Goal: Task Accomplishment & Management: Manage account settings

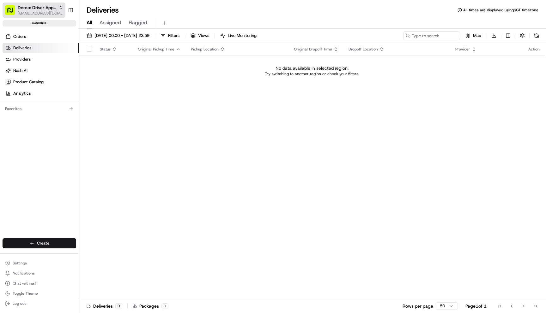
click at [13, 6] on rect "button" at bounding box center [10, 10] width 10 height 10
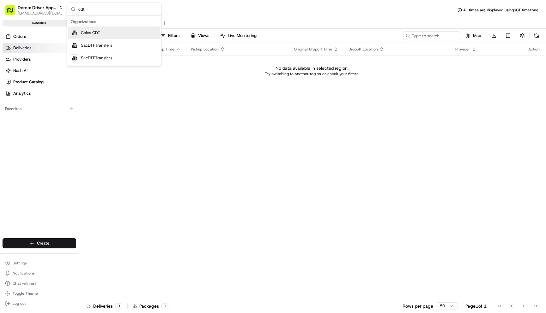
type input "cdt"
click at [95, 35] on span "Coles CDT" at bounding box center [90, 33] width 19 height 6
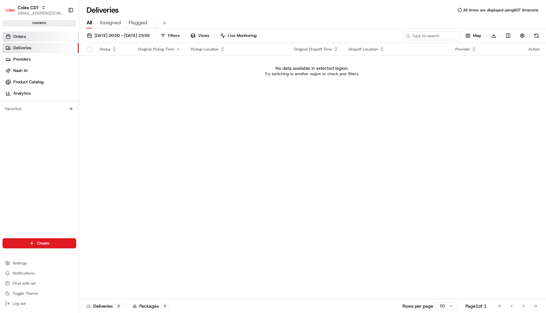
click at [45, 34] on link "Orders" at bounding box center [41, 37] width 76 height 10
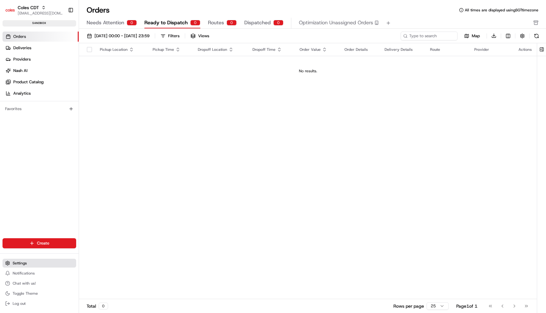
click at [23, 259] on button "Settings" at bounding box center [40, 263] width 74 height 9
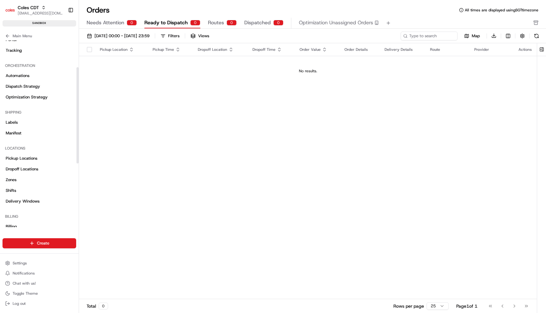
scroll to position [76, 0]
click at [40, 200] on link "Delivery Windows" at bounding box center [40, 201] width 74 height 10
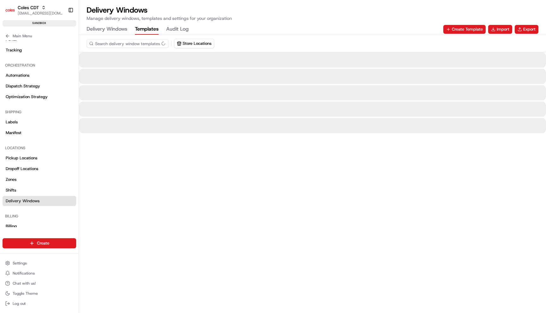
click at [149, 28] on button "Templates" at bounding box center [147, 29] width 24 height 11
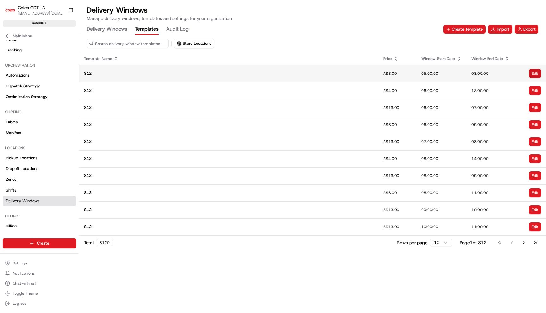
click at [536, 71] on button "Edit" at bounding box center [534, 73] width 12 height 9
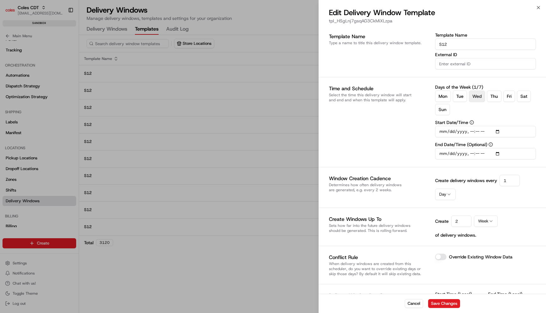
type textarea "{ "SHIFT": "S12", "SERVICE_TYPE": "HD", "CHANNEL_OPTIONS": "30", "WEB_CUTOFF_DA…"
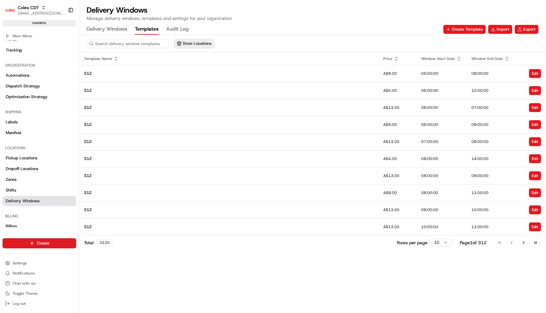
click at [196, 43] on button "Store Locations" at bounding box center [193, 43] width 39 height 9
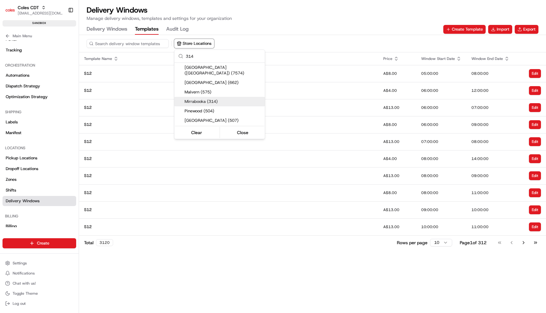
type input "314"
click at [226, 99] on span "Mirrabooka (314)" at bounding box center [223, 102] width 78 height 6
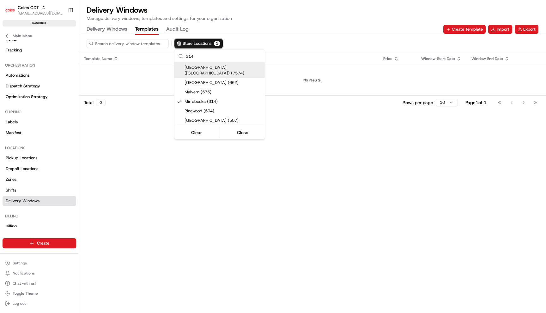
click at [240, 33] on html "Coles CDT maksim@usenash.com Toggle Sidebar sandbox Orders Deliveries Providers…" at bounding box center [273, 156] width 546 height 313
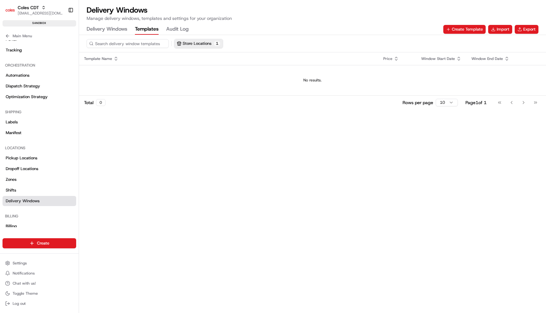
click at [183, 45] on button "Store Locations 1" at bounding box center [198, 43] width 48 height 9
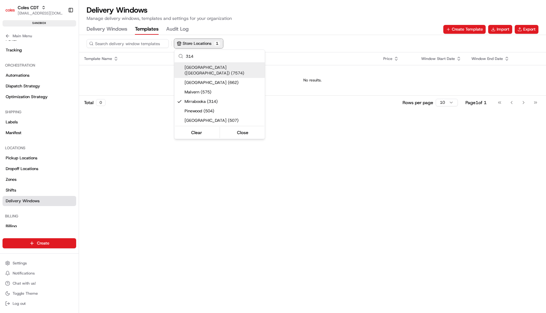
click at [183, 45] on html "Coles CDT maksim@usenash.com Toggle Sidebar sandbox Orders Deliveries Providers…" at bounding box center [273, 156] width 546 height 313
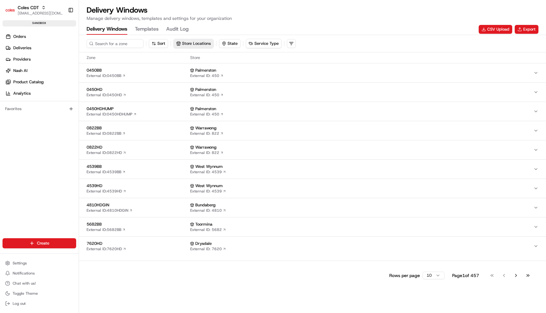
click at [183, 46] on button "Store Locations" at bounding box center [193, 43] width 39 height 9
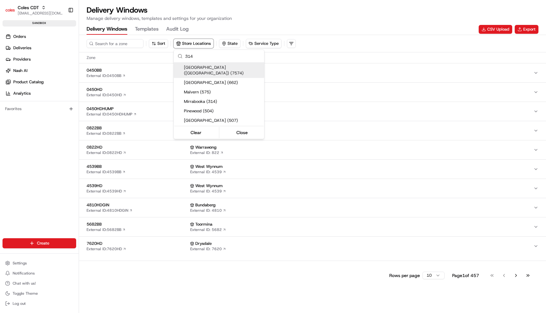
type input "314"
click at [266, 278] on html "Coles CDT maksim@usenash.com Toggle Sidebar sandbox Orders Deliveries Providers…" at bounding box center [273, 156] width 546 height 313
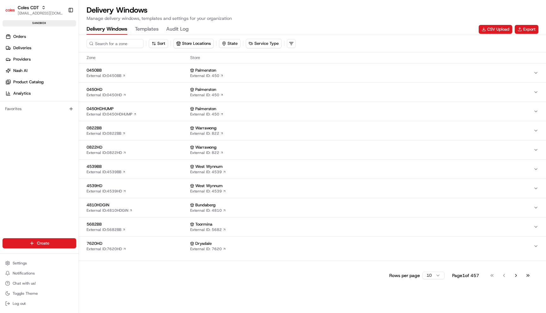
click at [140, 31] on button "Templates" at bounding box center [147, 29] width 24 height 11
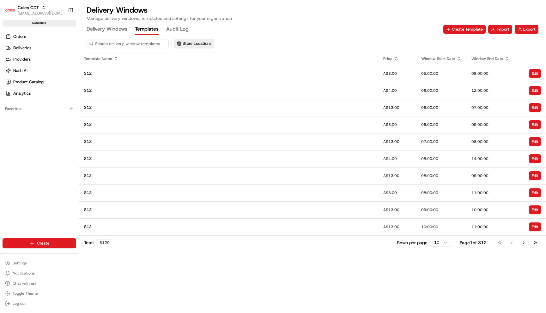
click at [186, 45] on button "Store Locations" at bounding box center [193, 43] width 39 height 9
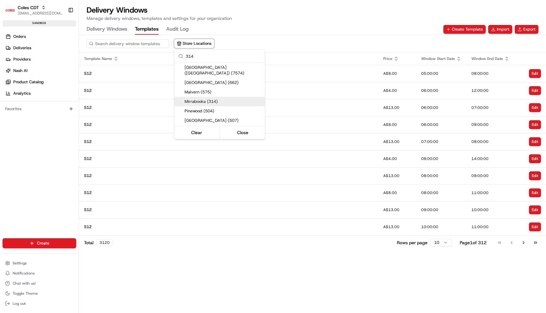
type input "314"
click at [218, 99] on span "Mirrabooka (314)" at bounding box center [223, 102] width 78 height 6
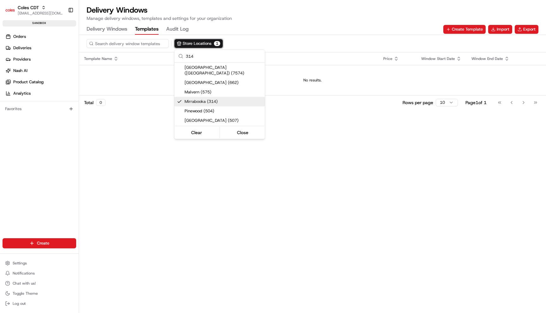
click at [218, 99] on span "Mirrabooka (314)" at bounding box center [223, 102] width 78 height 6
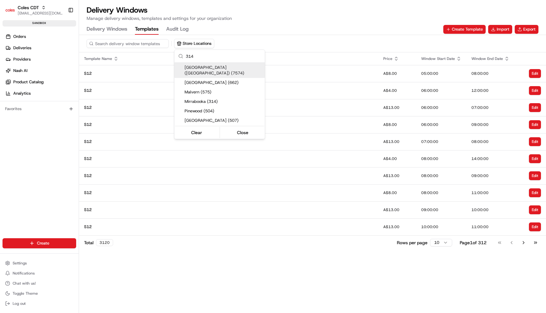
click at [106, 30] on html "Coles CDT maksim@usenash.com Toggle Sidebar sandbox Orders Deliveries Providers…" at bounding box center [273, 156] width 546 height 313
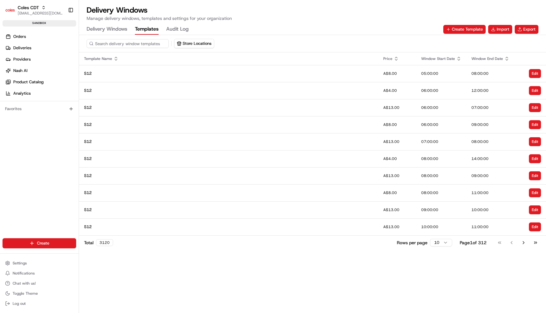
click at [107, 30] on Windows "Delivery Windows" at bounding box center [107, 29] width 41 height 11
click at [145, 30] on button "Templates" at bounding box center [147, 29] width 24 height 11
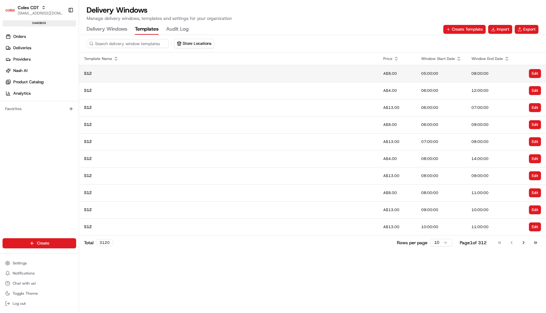
click at [168, 75] on div "S12" at bounding box center [228, 74] width 289 height 6
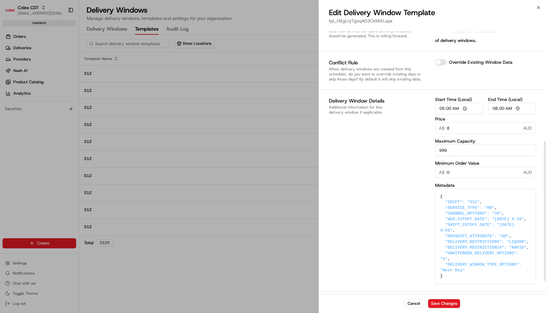
scroll to position [230, 0]
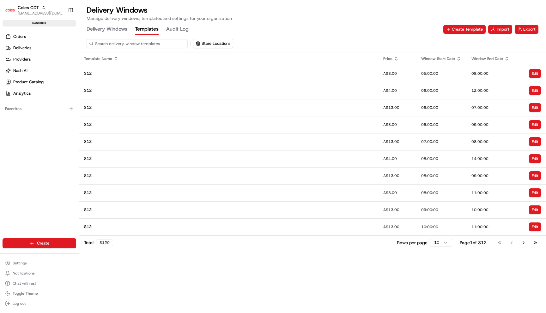
click at [127, 47] on input at bounding box center [137, 43] width 101 height 9
paste input "0314HD"
type input "0314HD"
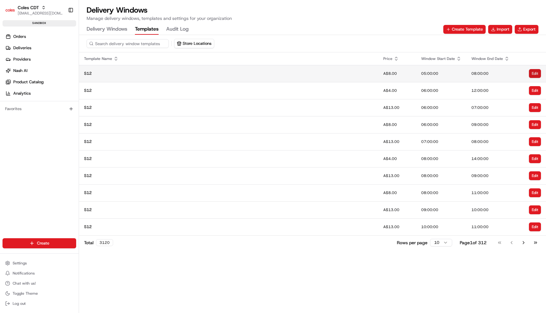
click at [534, 71] on button "Edit" at bounding box center [534, 73] width 12 height 9
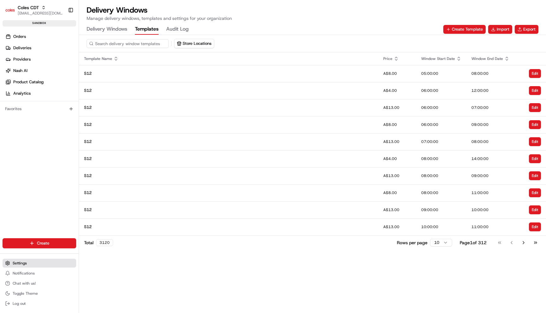
click at [34, 264] on button "Settings" at bounding box center [40, 263] width 74 height 9
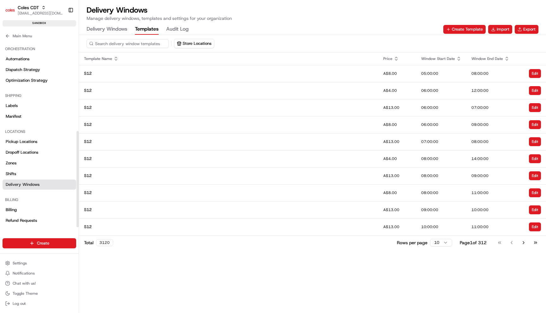
scroll to position [176, 0]
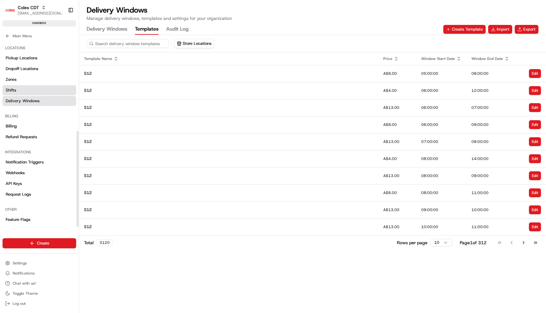
click at [28, 87] on link "Shifts" at bounding box center [40, 90] width 74 height 10
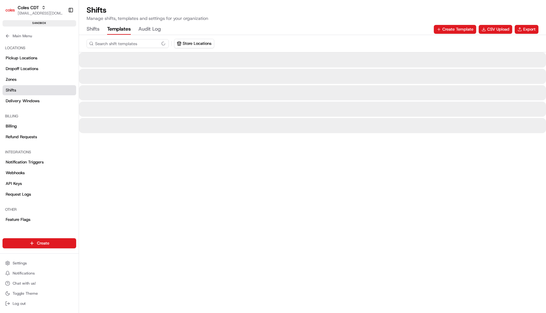
click at [116, 29] on button "Templates" at bounding box center [119, 29] width 24 height 11
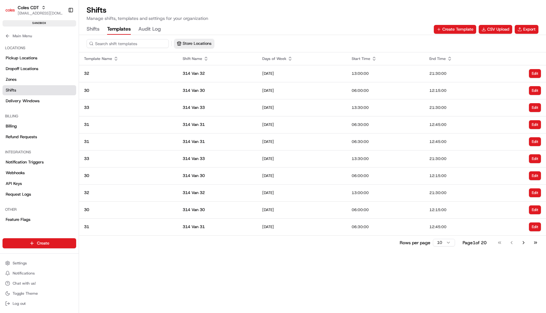
click at [182, 42] on button "Store Locations" at bounding box center [193, 43] width 39 height 9
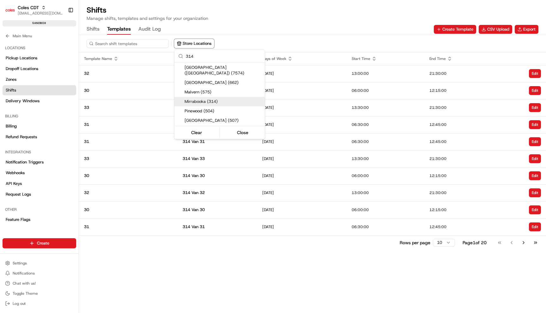
type input "314"
click at [225, 99] on span "Mirrabooka (314)" at bounding box center [223, 102] width 78 height 6
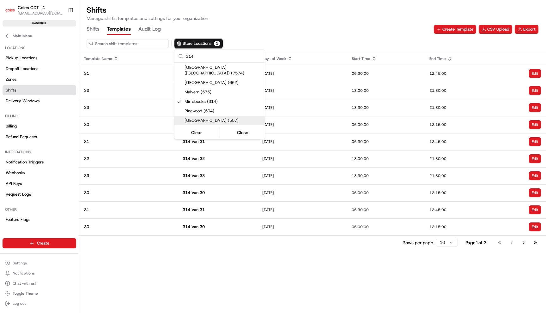
click at [291, 258] on html "Coles CDT [EMAIL_ADDRESS][DOMAIN_NAME] Toggle Sidebar sandbox Orders Deliveries…" at bounding box center [273, 156] width 546 height 313
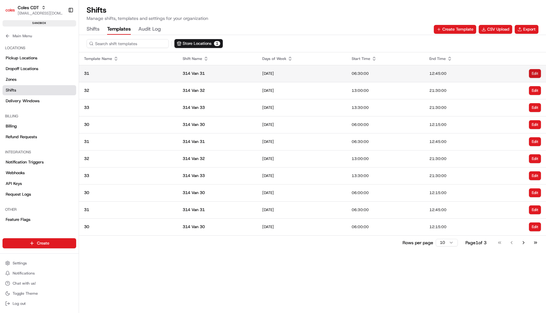
click at [537, 72] on button "Edit" at bounding box center [534, 73] width 12 height 9
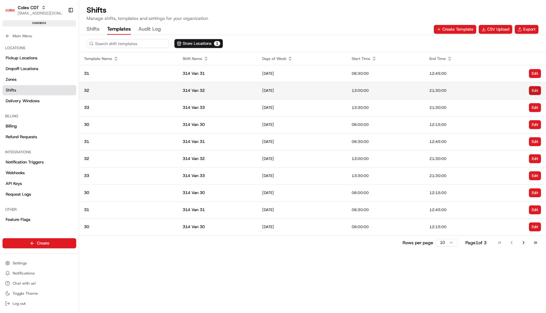
click at [535, 92] on button "Edit" at bounding box center [534, 90] width 12 height 9
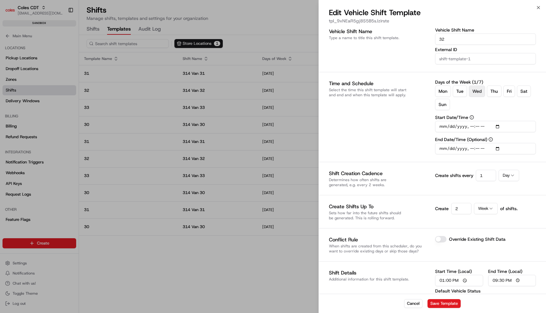
click at [222, 177] on div at bounding box center [273, 156] width 546 height 313
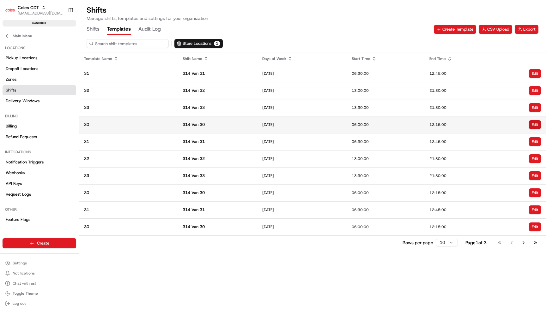
click at [534, 125] on button "Edit" at bounding box center [534, 124] width 12 height 9
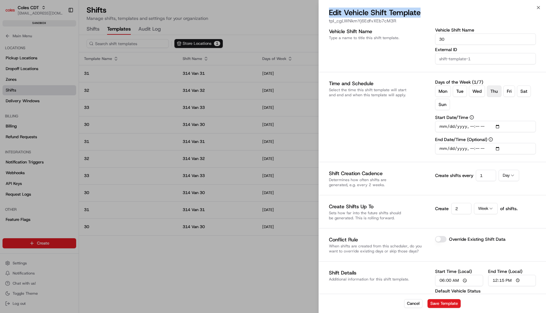
drag, startPoint x: 330, startPoint y: 11, endPoint x: 435, endPoint y: 13, distance: 105.1
click at [435, 13] on h2 "Edit Vehicle Shift Template" at bounding box center [432, 13] width 207 height 10
copy h2 "Edit Vehicle Shift Template"
click at [178, 81] on div at bounding box center [273, 156] width 546 height 313
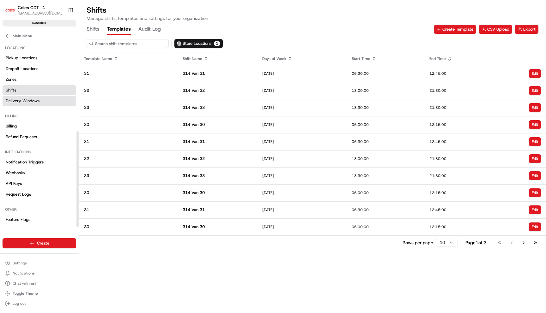
click at [39, 98] on span "Delivery Windows" at bounding box center [23, 101] width 34 height 6
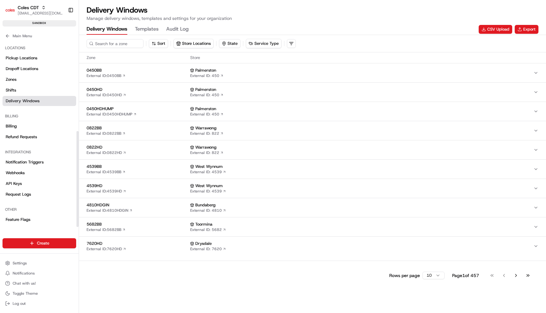
click at [154, 26] on button "Templates" at bounding box center [147, 29] width 24 height 11
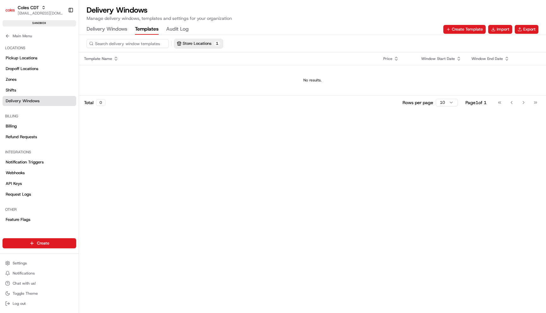
click at [194, 43] on button "Store Locations 1" at bounding box center [198, 43] width 48 height 9
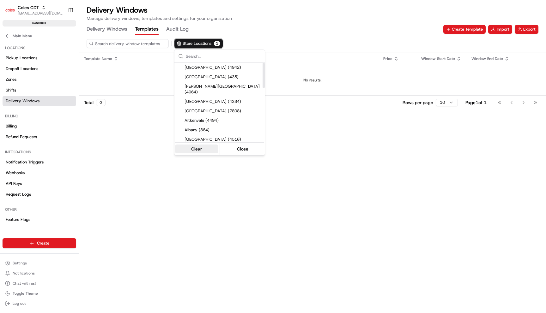
click at [202, 149] on button "Clear" at bounding box center [196, 149] width 43 height 9
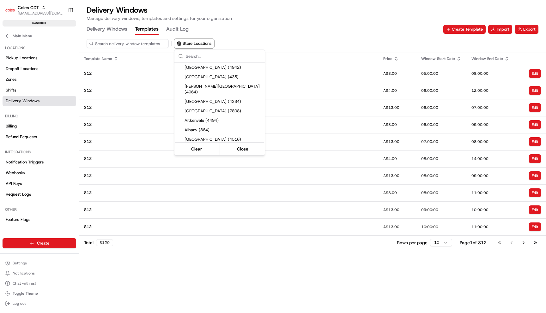
click at [245, 200] on html "Coles CDT maksim@usenash.com Toggle Sidebar sandbox Orders Deliveries Providers…" at bounding box center [273, 156] width 546 height 313
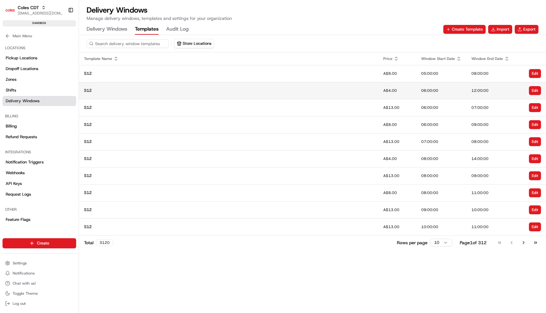
click at [216, 97] on td "S12" at bounding box center [228, 90] width 299 height 17
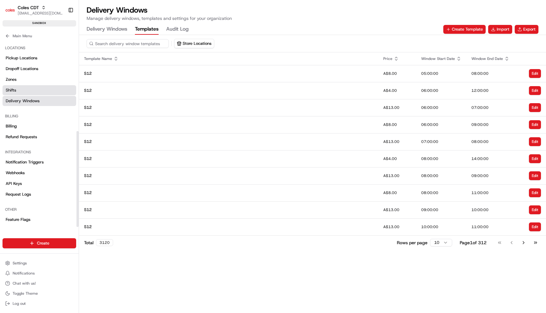
click at [27, 89] on link "Shifts" at bounding box center [40, 90] width 74 height 10
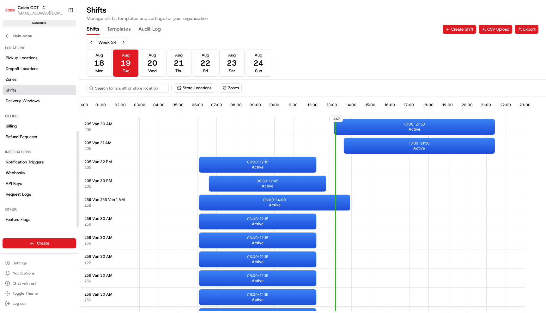
scroll to position [0, 59]
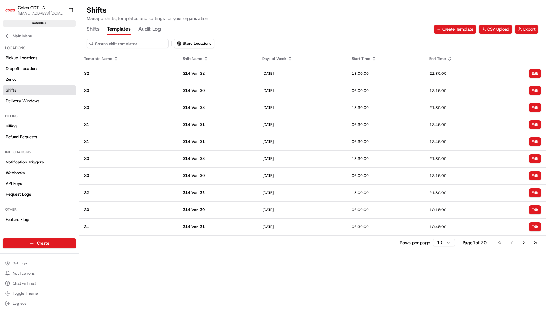
click at [125, 33] on button "Templates" at bounding box center [119, 29] width 24 height 11
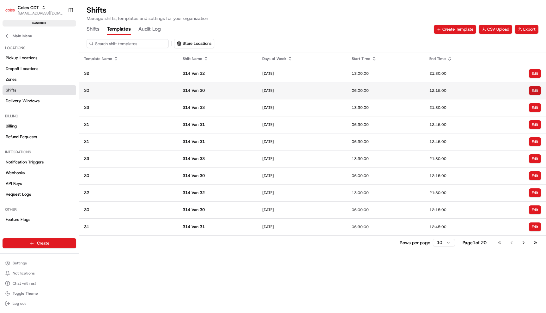
click at [535, 94] on button "Edit" at bounding box center [534, 90] width 12 height 9
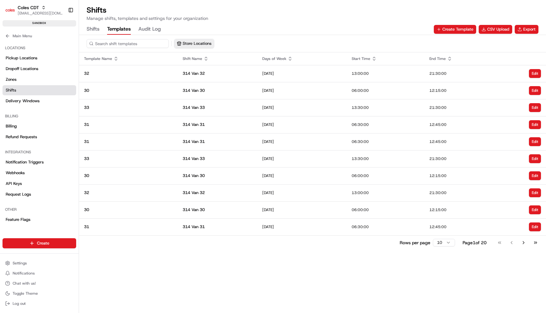
click at [198, 45] on button "Store Locations" at bounding box center [193, 43] width 39 height 9
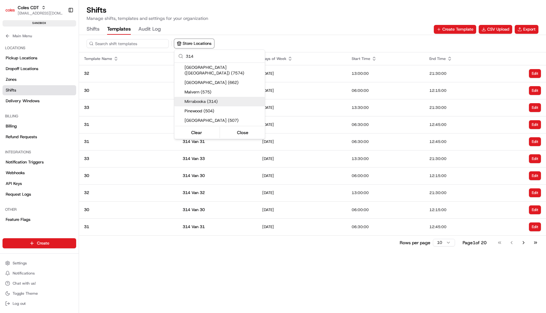
type input "314"
click at [213, 99] on span "Mirrabooka (314)" at bounding box center [223, 102] width 78 height 6
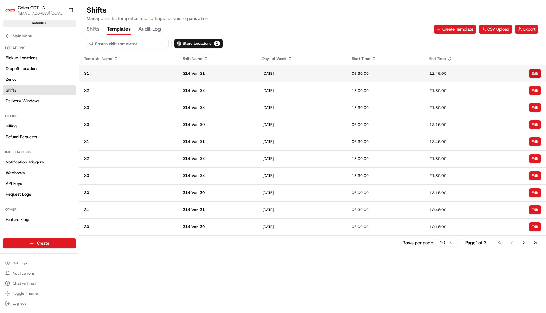
click at [534, 73] on button "Edit" at bounding box center [534, 73] width 12 height 9
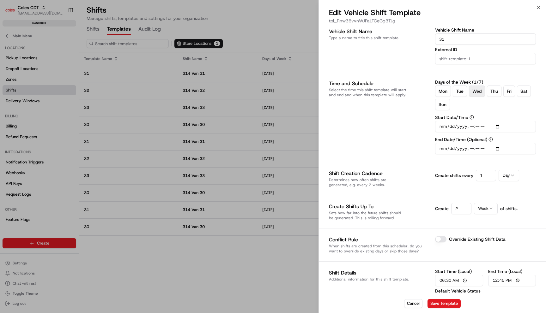
click at [382, 23] on p "tpl_Rnw36vvnWJPaLTCeGg3TJg" at bounding box center [432, 21] width 207 height 6
copy p "tpl_Rnw36vvnWJPaLTCeGg3TJg"
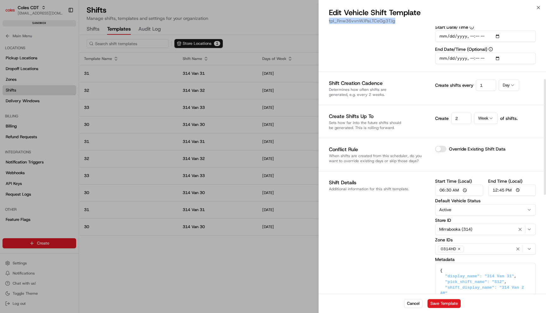
scroll to position [8, 0]
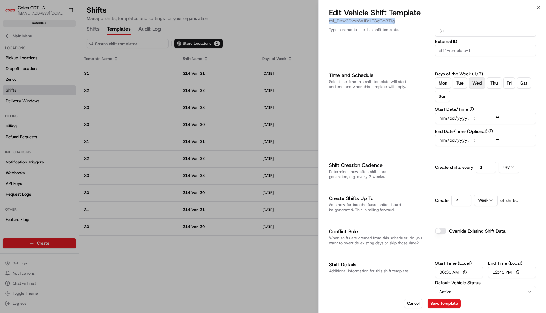
click at [349, 21] on p "tpl_Rnw36vvnWJPaLTCeGg3TJg" at bounding box center [432, 21] width 207 height 6
click at [263, 87] on div at bounding box center [273, 156] width 546 height 313
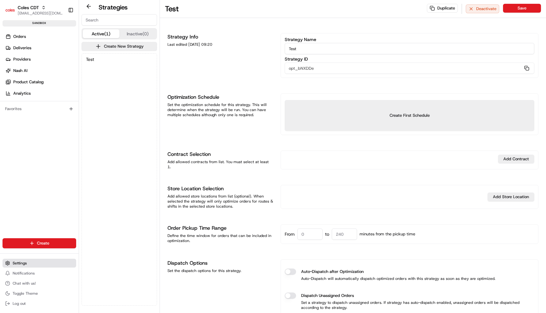
click at [35, 262] on button "Settings" at bounding box center [40, 263] width 74 height 9
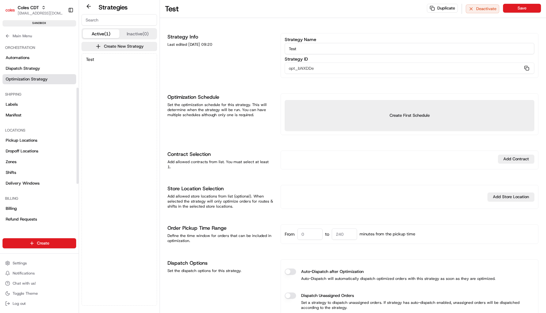
scroll to position [92, 0]
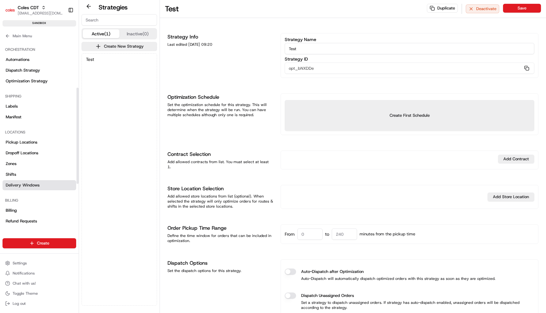
click at [34, 184] on span "Delivery Windows" at bounding box center [23, 185] width 34 height 6
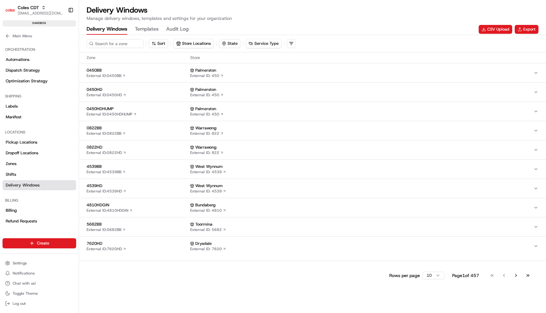
click at [144, 29] on button "Templates" at bounding box center [147, 29] width 24 height 11
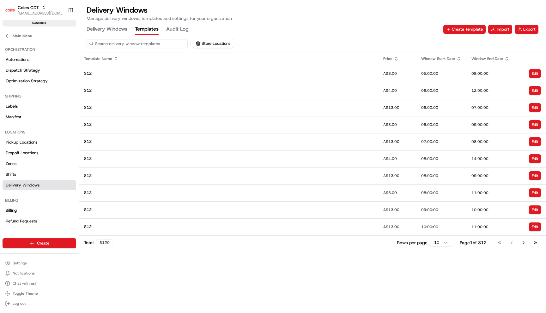
click at [151, 42] on input at bounding box center [137, 43] width 101 height 9
paste input "7780"
type input "7780"
click at [225, 45] on div "Store Locations" at bounding box center [312, 43] width 451 height 9
click at [211, 44] on button "Store Locations" at bounding box center [193, 43] width 39 height 9
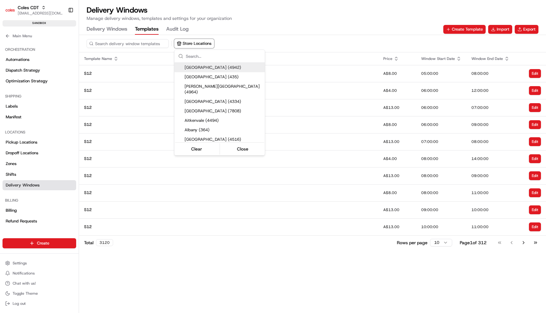
click at [209, 60] on input "text" at bounding box center [223, 56] width 75 height 13
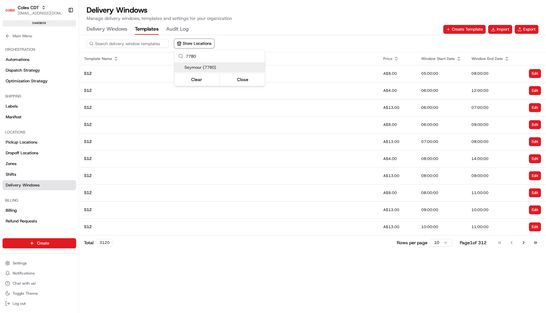
type input "7780"
click at [209, 68] on span "Seymour (7780)" at bounding box center [223, 68] width 78 height 6
click at [267, 28] on html "Coles CDT [EMAIL_ADDRESS][DOMAIN_NAME] Toggle Sidebar sandbox Orders Deliveries…" at bounding box center [273, 156] width 546 height 313
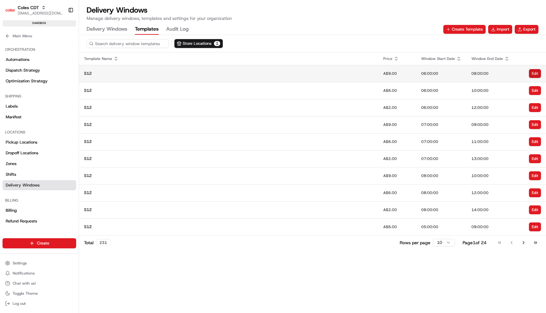
click at [534, 73] on button "Edit" at bounding box center [534, 73] width 12 height 9
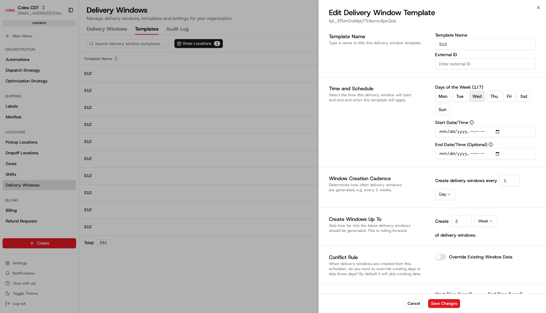
click at [345, 20] on p "tpl_3FbmDoMpLFTnkemv8pvQok" at bounding box center [432, 21] width 207 height 6
copy p "tpl_3FbmDoMpLFTnkemv8pvQok"
click at [370, 75] on div "Template Name Type a name to title this delivery window template. Template Name…" at bounding box center [432, 283] width 207 height 501
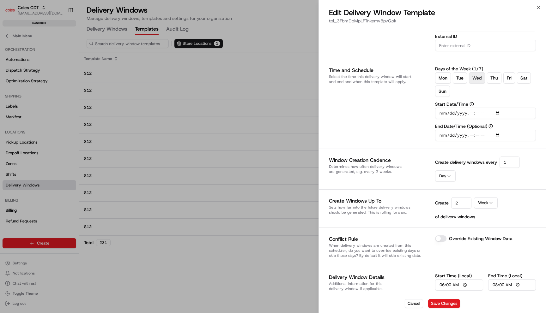
scroll to position [19, 0]
click at [240, 92] on div at bounding box center [273, 156] width 546 height 313
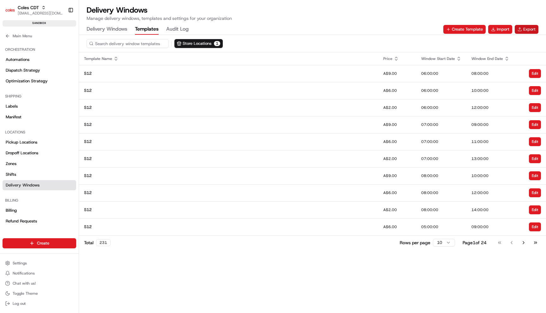
click at [525, 29] on button "Export" at bounding box center [526, 29] width 24 height 9
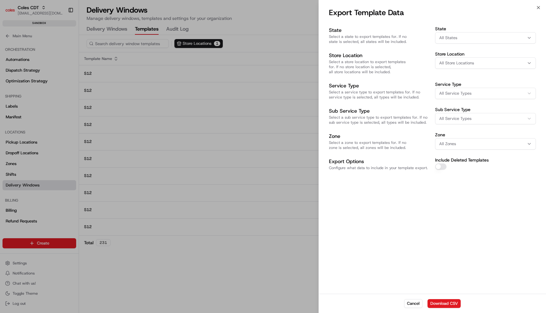
click at [215, 85] on div at bounding box center [273, 156] width 546 height 313
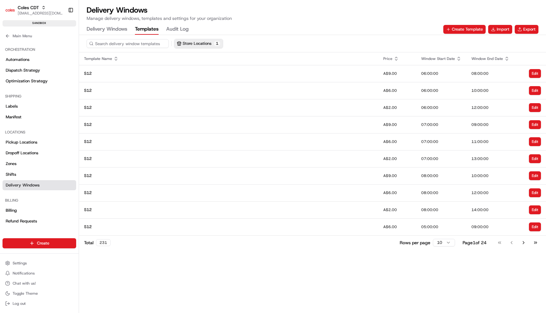
click at [205, 45] on button "Store Locations 1" at bounding box center [198, 43] width 48 height 9
click at [217, 58] on input "7780" at bounding box center [223, 56] width 75 height 13
click at [384, 46] on html "Coles CDT [EMAIL_ADDRESS][DOMAIN_NAME] Toggle Sidebar sandbox Orders Deliveries…" at bounding box center [273, 156] width 546 height 313
click at [532, 29] on button "Export" at bounding box center [526, 29] width 24 height 9
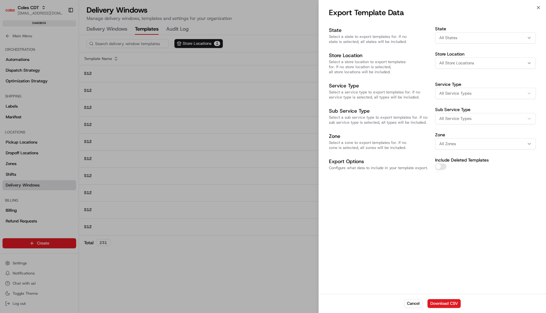
click at [463, 59] on button "All Store Locations" at bounding box center [485, 62] width 101 height 11
type input "7780"
click at [461, 89] on span "Seymour (7780)" at bounding box center [484, 88] width 78 height 6
click at [451, 219] on div at bounding box center [273, 156] width 546 height 313
click at [459, 92] on button "All Service Types" at bounding box center [485, 93] width 101 height 11
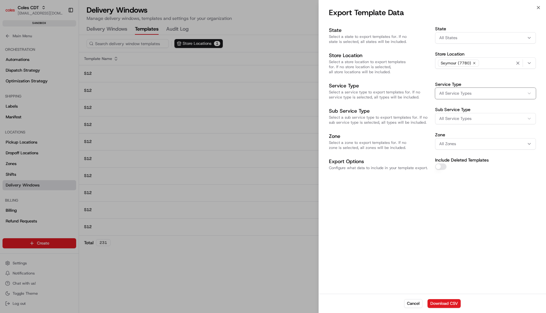
click at [459, 88] on button "All Service Types" at bounding box center [485, 93] width 101 height 11
click at [445, 303] on button "Download CSV" at bounding box center [443, 303] width 33 height 9
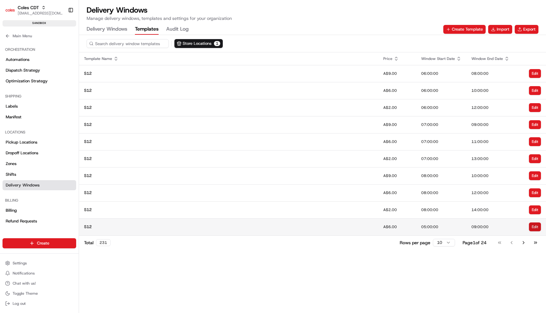
click at [532, 224] on button "Edit" at bounding box center [534, 227] width 12 height 9
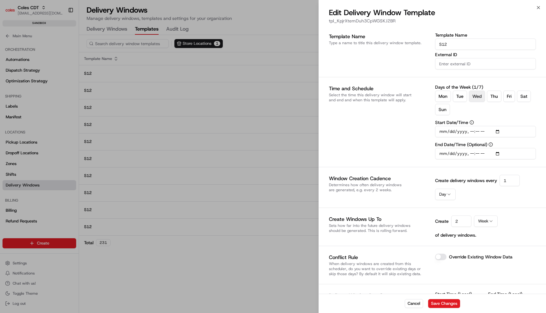
click at [413, 128] on div "Time and Schedule Select the time this delivery window will start and end and w…" at bounding box center [379, 122] width 101 height 75
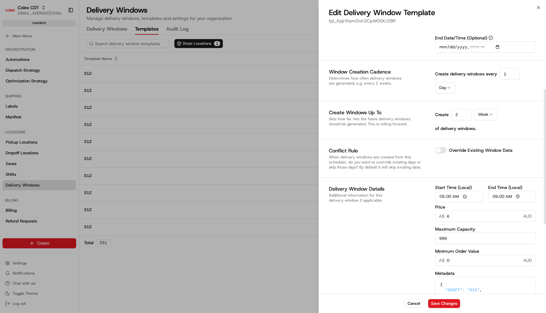
scroll to position [0, 0]
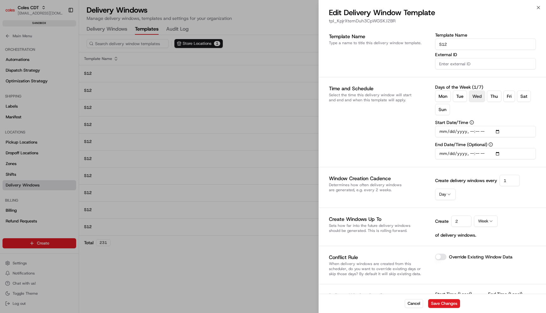
click at [266, 120] on div at bounding box center [273, 156] width 546 height 313
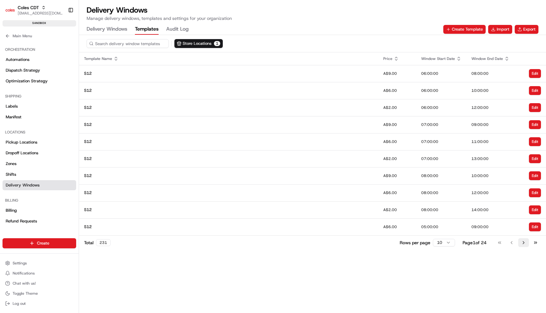
click at [523, 244] on button "Go to next page" at bounding box center [523, 242] width 11 height 9
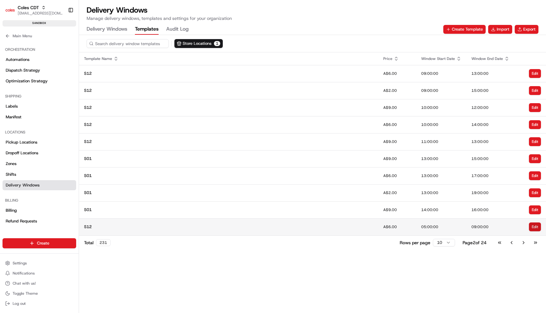
click at [537, 228] on button "Edit" at bounding box center [534, 227] width 12 height 9
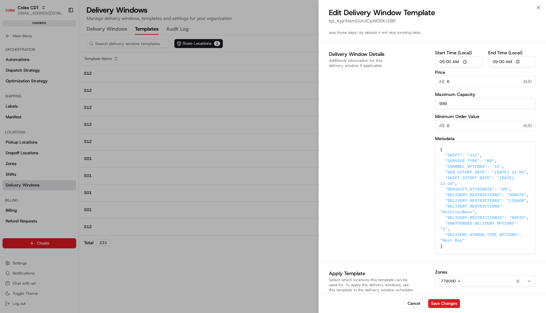
scroll to position [98, 0]
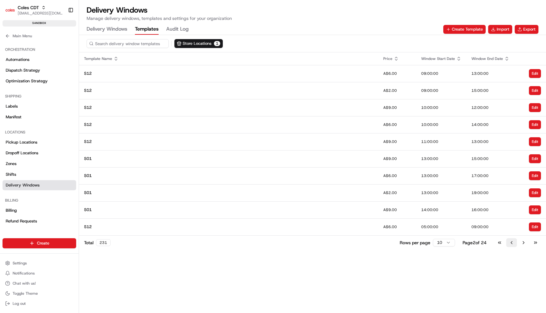
click at [510, 243] on button "Go to previous page" at bounding box center [511, 242] width 11 height 9
click at [523, 242] on button "Go to next page" at bounding box center [523, 242] width 11 height 9
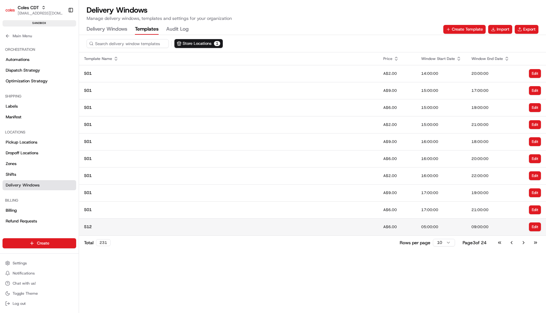
click at [484, 220] on td "09:00:00" at bounding box center [490, 226] width 48 height 17
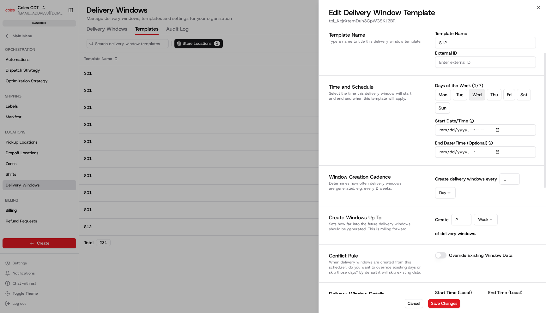
scroll to position [0, 0]
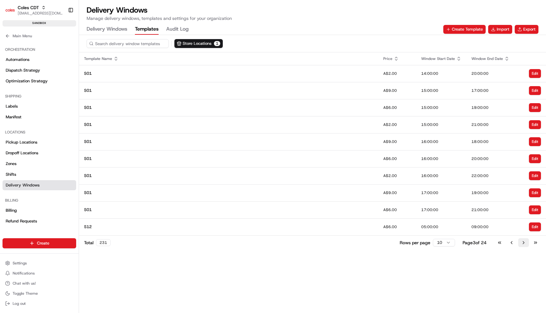
click at [519, 242] on button "Go to next page" at bounding box center [523, 242] width 11 height 9
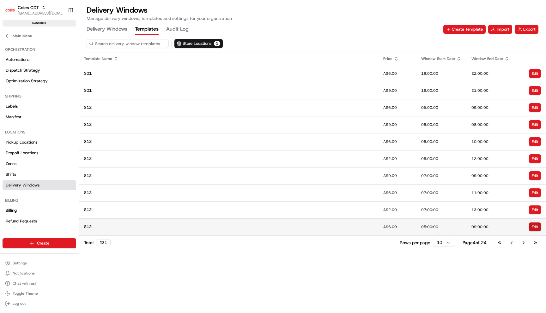
click at [535, 228] on button "Edit" at bounding box center [534, 227] width 12 height 9
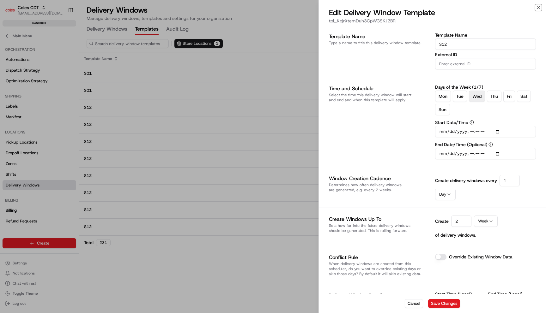
scroll to position [247, 0]
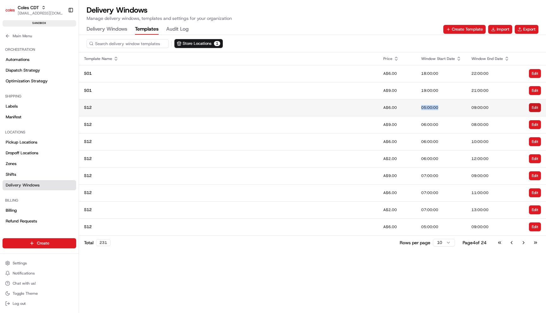
click at [530, 108] on button "Edit" at bounding box center [534, 107] width 12 height 9
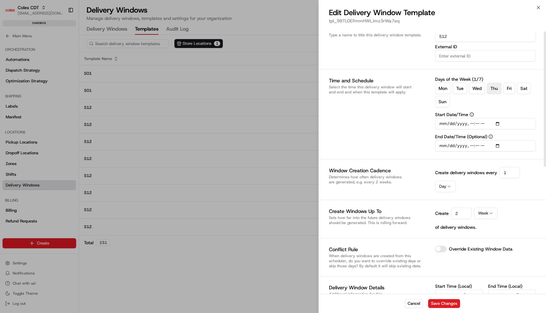
scroll to position [0, 0]
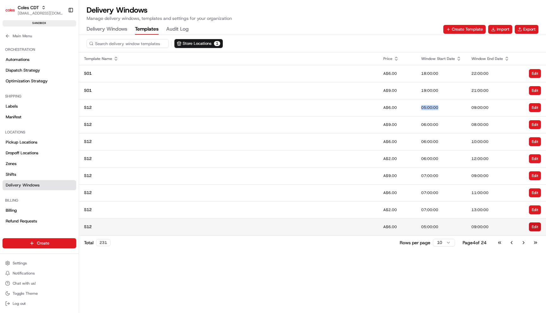
click at [534, 224] on button "Edit" at bounding box center [534, 227] width 12 height 9
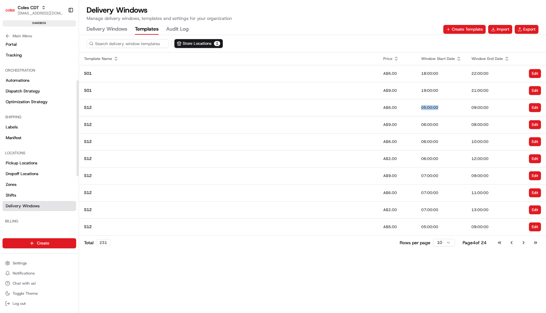
scroll to position [100, 0]
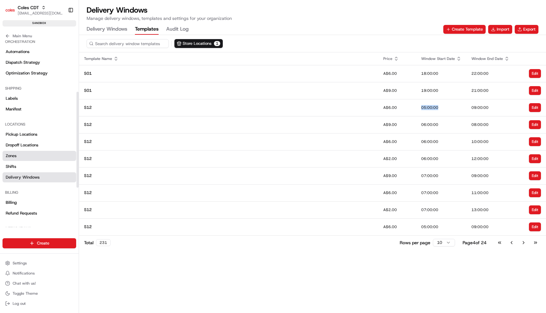
click at [37, 153] on link "Zones" at bounding box center [40, 156] width 74 height 10
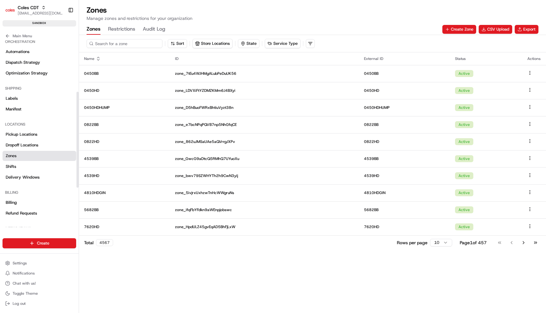
click at [125, 45] on input at bounding box center [125, 43] width 76 height 9
paste input "7780HD"
type input "7780HD"
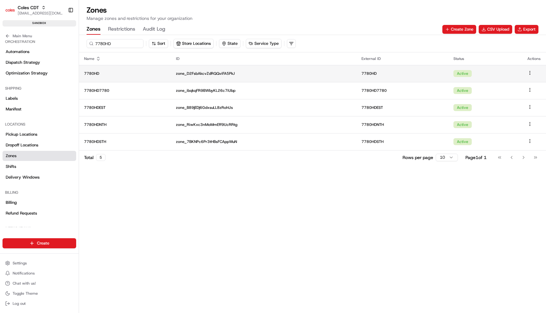
click at [133, 73] on p "7780HD" at bounding box center [125, 73] width 82 height 5
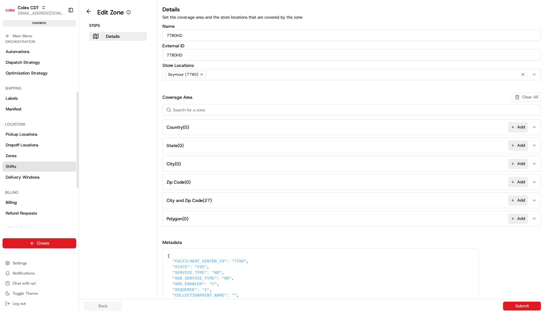
click at [49, 169] on link "Shifts" at bounding box center [40, 167] width 74 height 10
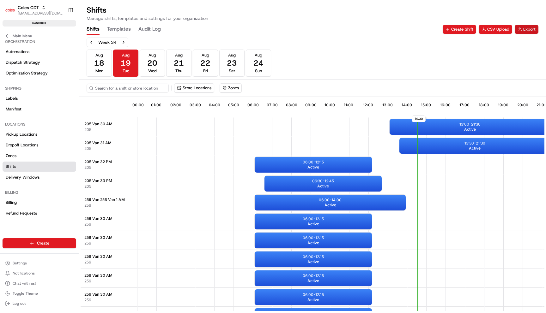
click at [529, 28] on button "Export" at bounding box center [526, 29] width 24 height 9
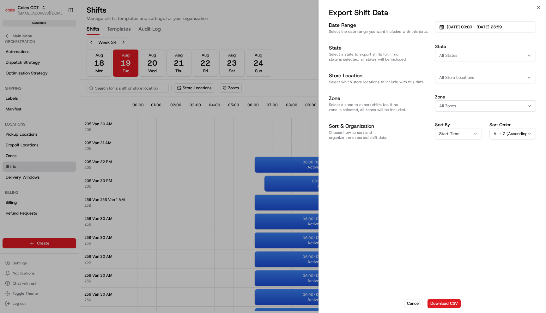
click at [454, 75] on span "All Store Locations" at bounding box center [456, 78] width 35 height 6
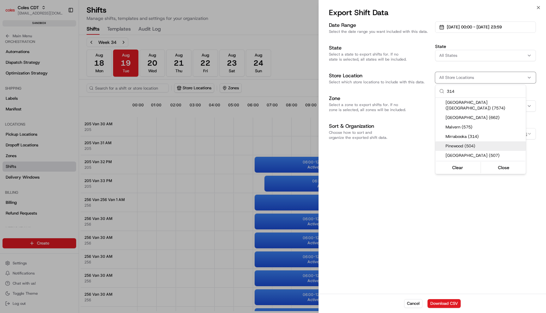
type input "314"
click at [471, 134] on span "Mirrabooka (314)" at bounding box center [484, 137] width 78 height 6
click at [454, 224] on div at bounding box center [273, 156] width 546 height 313
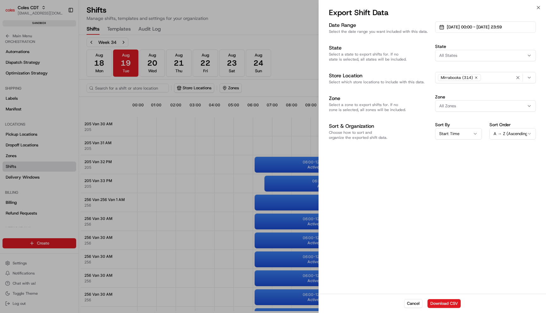
drag, startPoint x: 455, startPoint y: 303, endPoint x: 448, endPoint y: 212, distance: 90.8
click at [448, 212] on div "Export Shift Data Date Range Select the date range you want included with this …" at bounding box center [432, 161] width 227 height 306
click at [186, 24] on div at bounding box center [273, 156] width 546 height 313
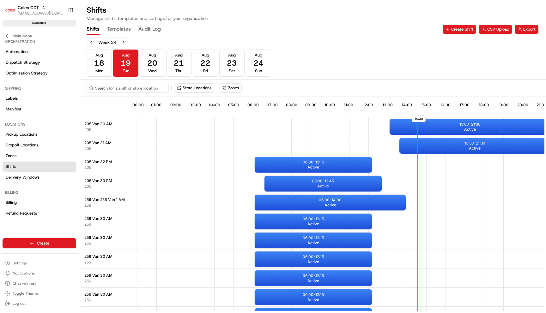
click at [121, 30] on button "Templates" at bounding box center [119, 29] width 24 height 11
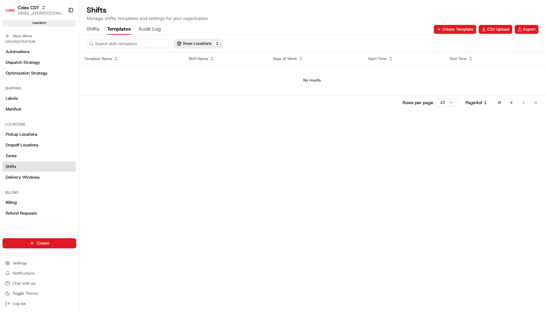
click at [210, 42] on button "Store Locations 1" at bounding box center [198, 43] width 48 height 9
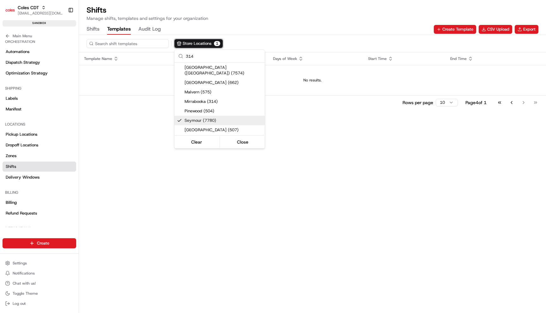
click at [202, 118] on span "Seymour (7780)" at bounding box center [223, 121] width 78 height 6
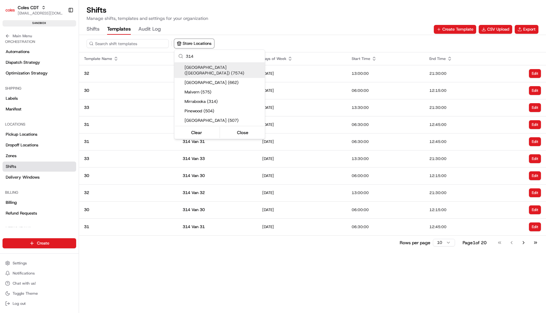
click at [206, 57] on input "314" at bounding box center [223, 56] width 75 height 13
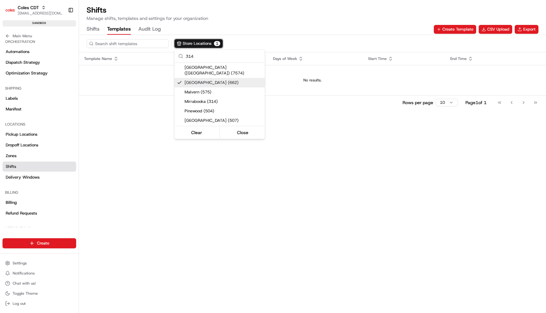
click at [207, 80] on span "[GEOGRAPHIC_DATA] (662)" at bounding box center [223, 83] width 78 height 6
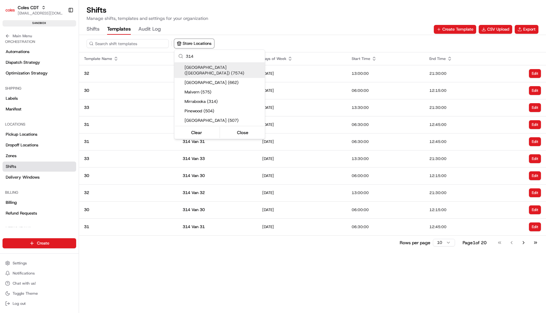
click at [202, 53] on input "314" at bounding box center [223, 56] width 75 height 13
type input "3"
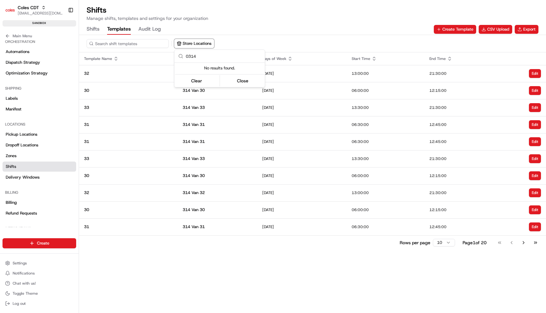
type input "314"
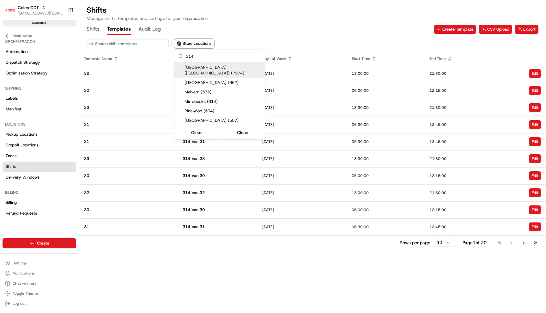
click at [211, 55] on input "314" at bounding box center [223, 56] width 75 height 13
click at [214, 99] on div "Mirrabooka (314)" at bounding box center [219, 101] width 90 height 9
click at [308, 26] on html "Coles CDT [EMAIL_ADDRESS][DOMAIN_NAME] Toggle Sidebar sandbox Orders Deliveries…" at bounding box center [273, 156] width 546 height 313
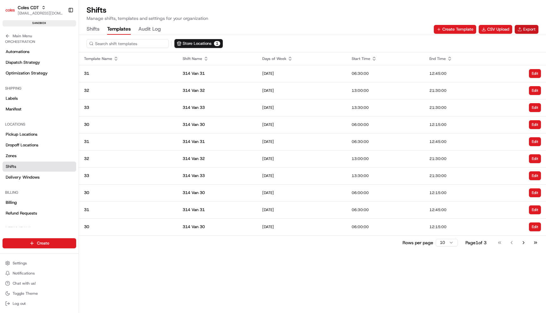
click at [526, 26] on button "Export" at bounding box center [526, 29] width 24 height 9
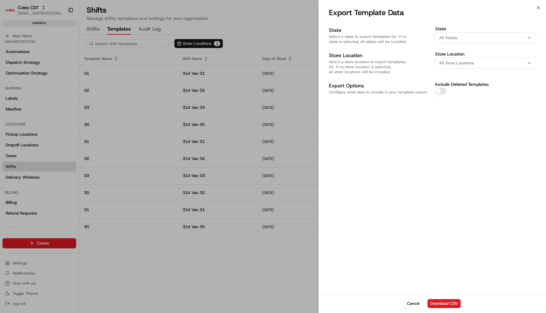
click at [448, 63] on span "All Store Locations" at bounding box center [456, 63] width 35 height 6
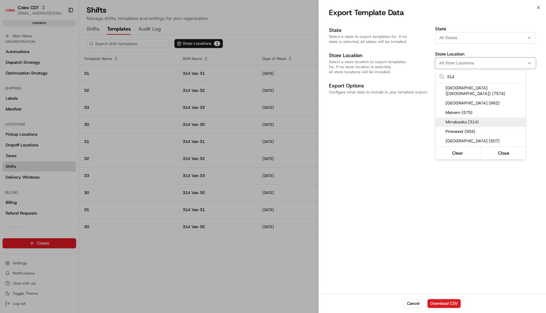
type input "314"
click at [465, 121] on div "Mirrabooka (314)" at bounding box center [480, 121] width 90 height 9
click at [455, 269] on div at bounding box center [273, 156] width 546 height 313
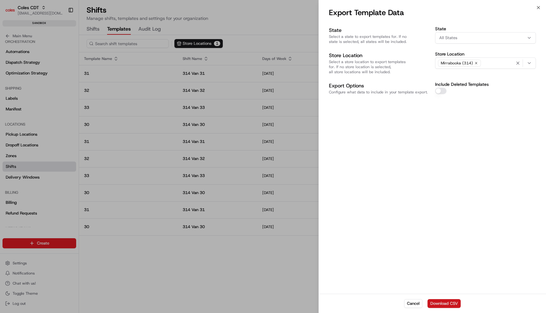
click at [451, 302] on button "Download CSV" at bounding box center [443, 303] width 33 height 9
